Goal: Navigation & Orientation: Find specific page/section

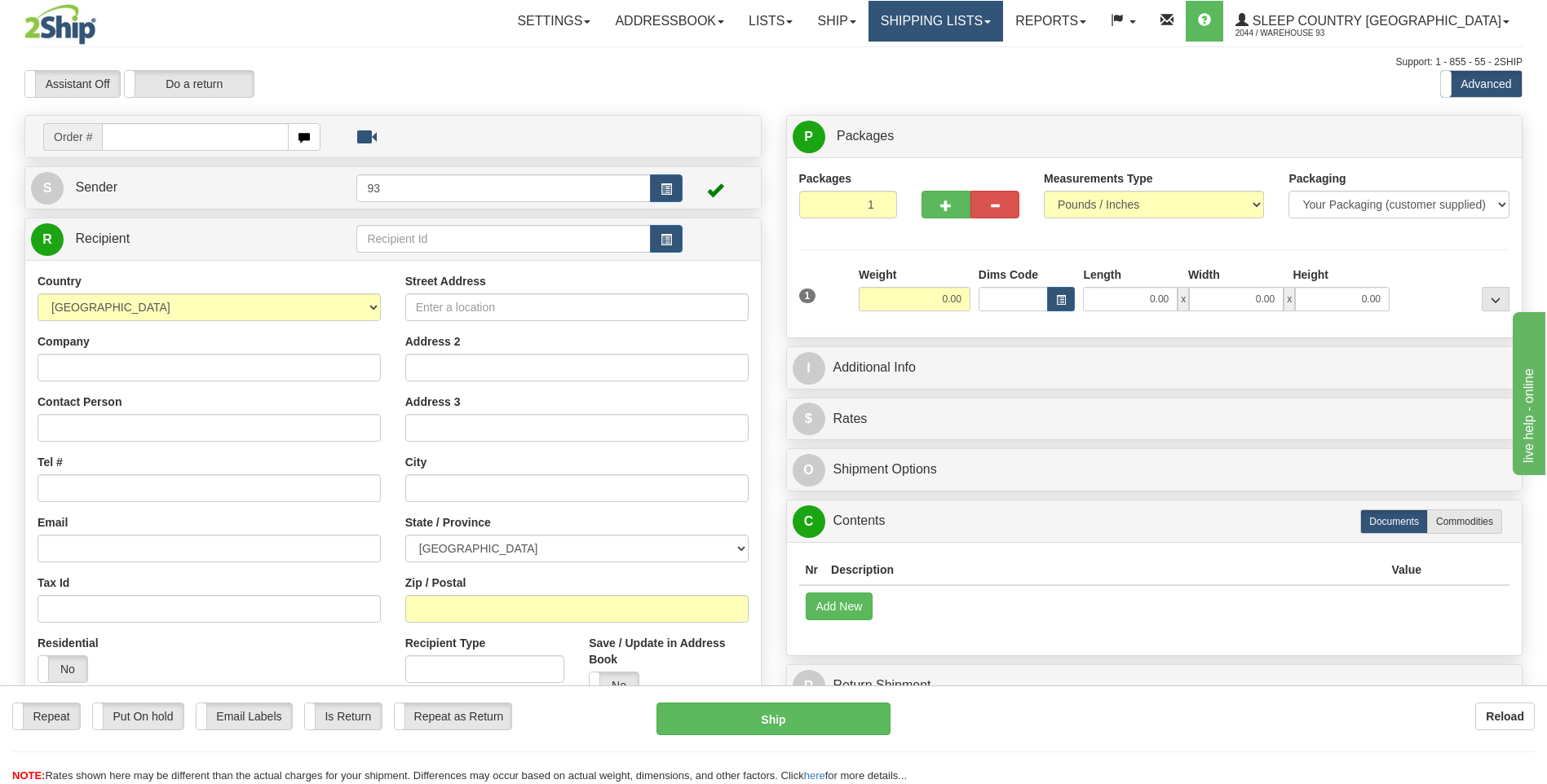
click at [977, 30] on link "Shipping lists" at bounding box center [936, 21] width 134 height 41
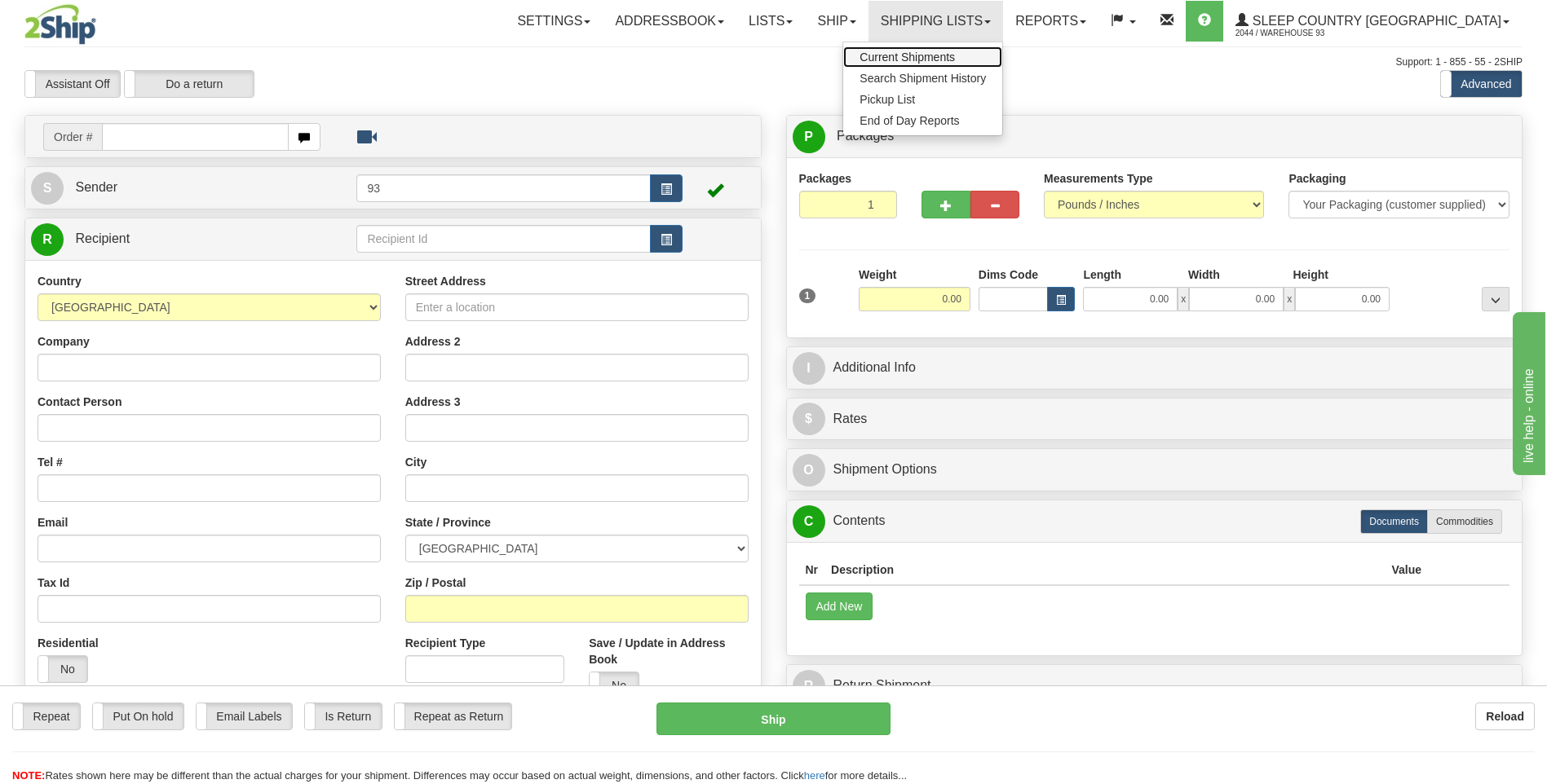
click at [955, 53] on span "Current Shipments" at bounding box center [907, 57] width 95 height 13
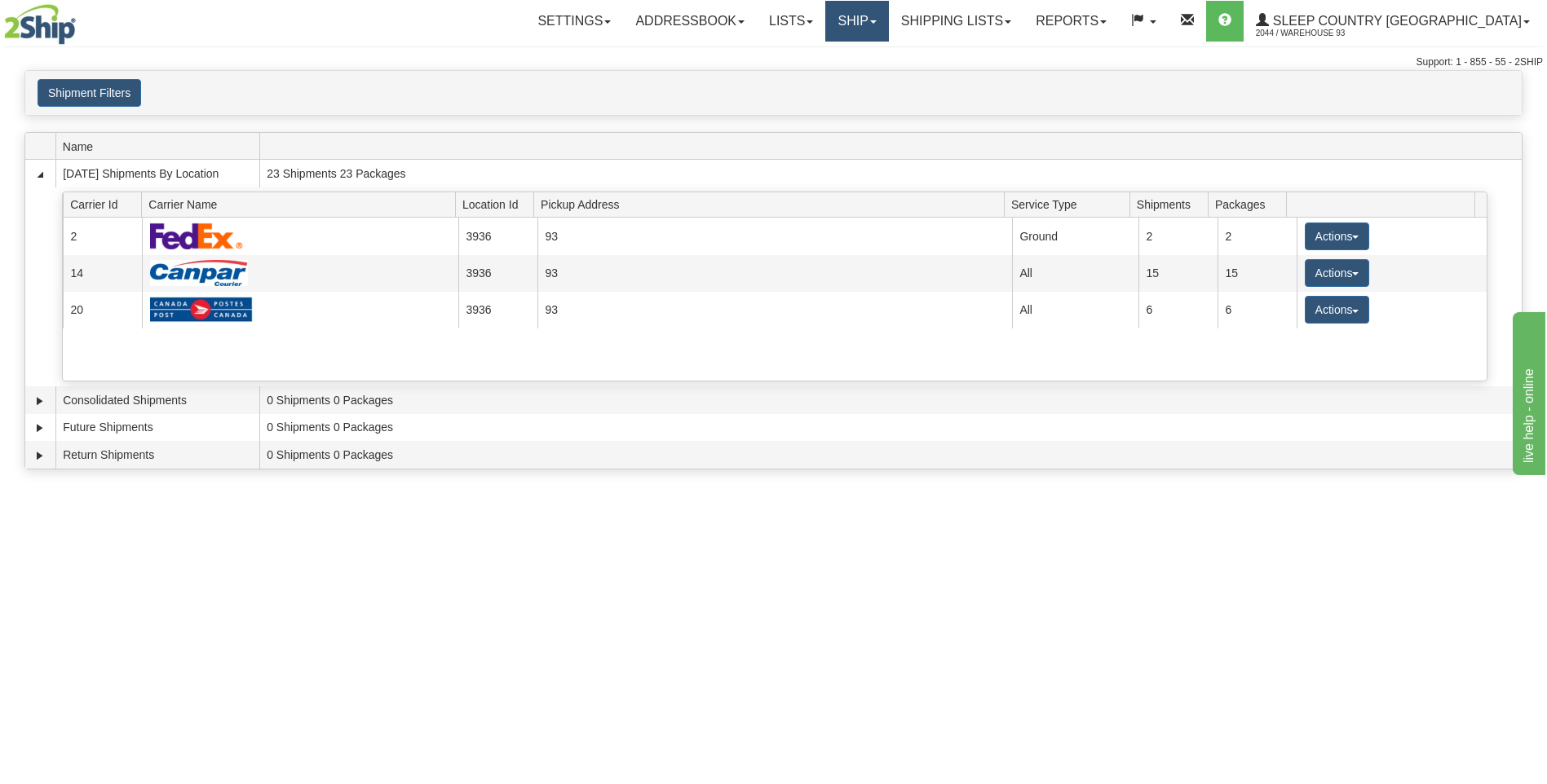
click at [888, 22] on link "Ship" at bounding box center [856, 21] width 63 height 41
click at [888, 61] on link "Ship Screen" at bounding box center [814, 56] width 148 height 21
